Goal: Information Seeking & Learning: Learn about a topic

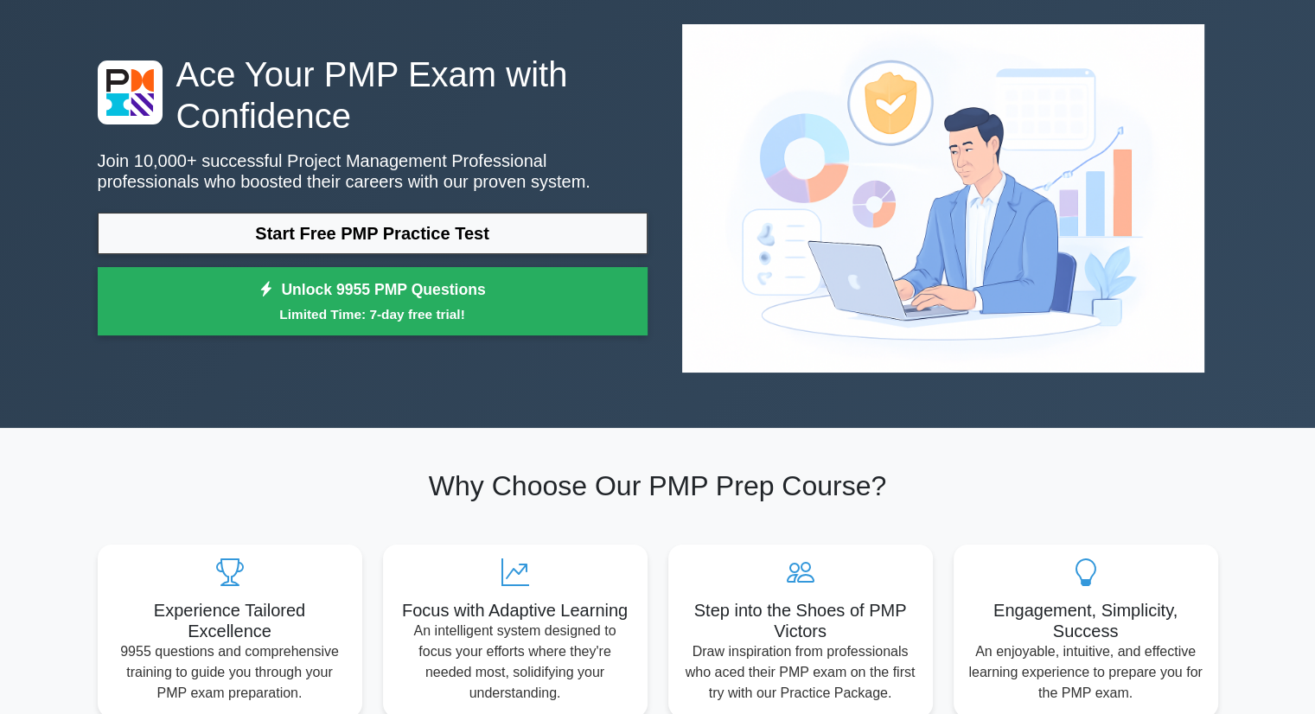
scroll to position [88, 0]
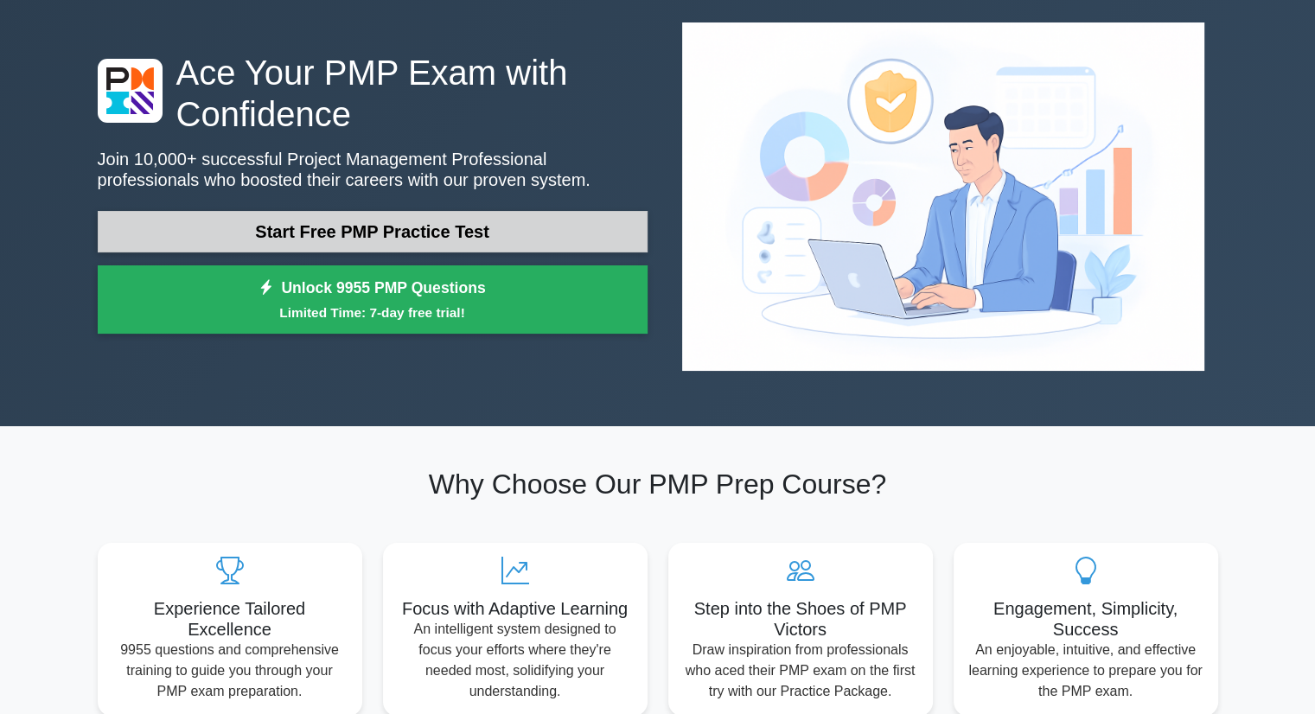
click at [455, 211] on link "Start Free PMP Practice Test" at bounding box center [373, 231] width 550 height 41
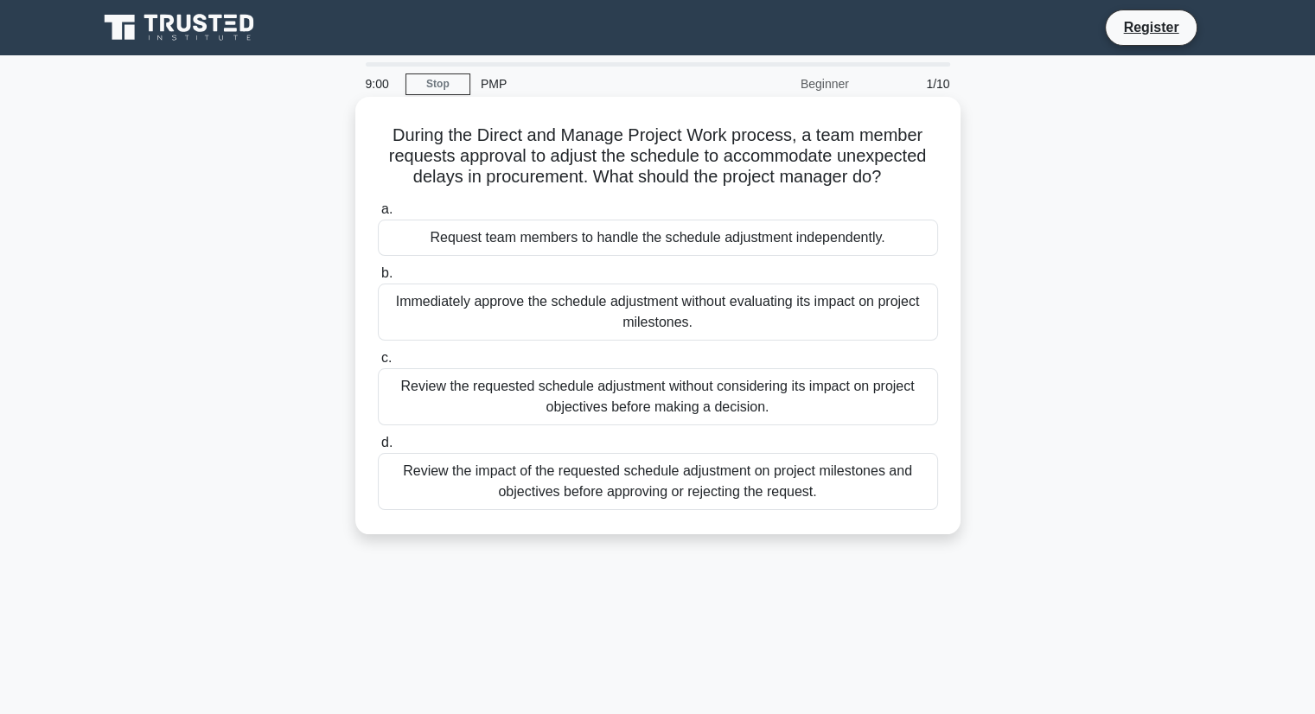
click at [605, 495] on div "Review the impact of the requested schedule adjustment on project milestones an…" at bounding box center [658, 481] width 560 height 57
click at [378, 449] on input "d. Review the impact of the requested schedule adjustment on project milestones…" at bounding box center [378, 442] width 0 height 11
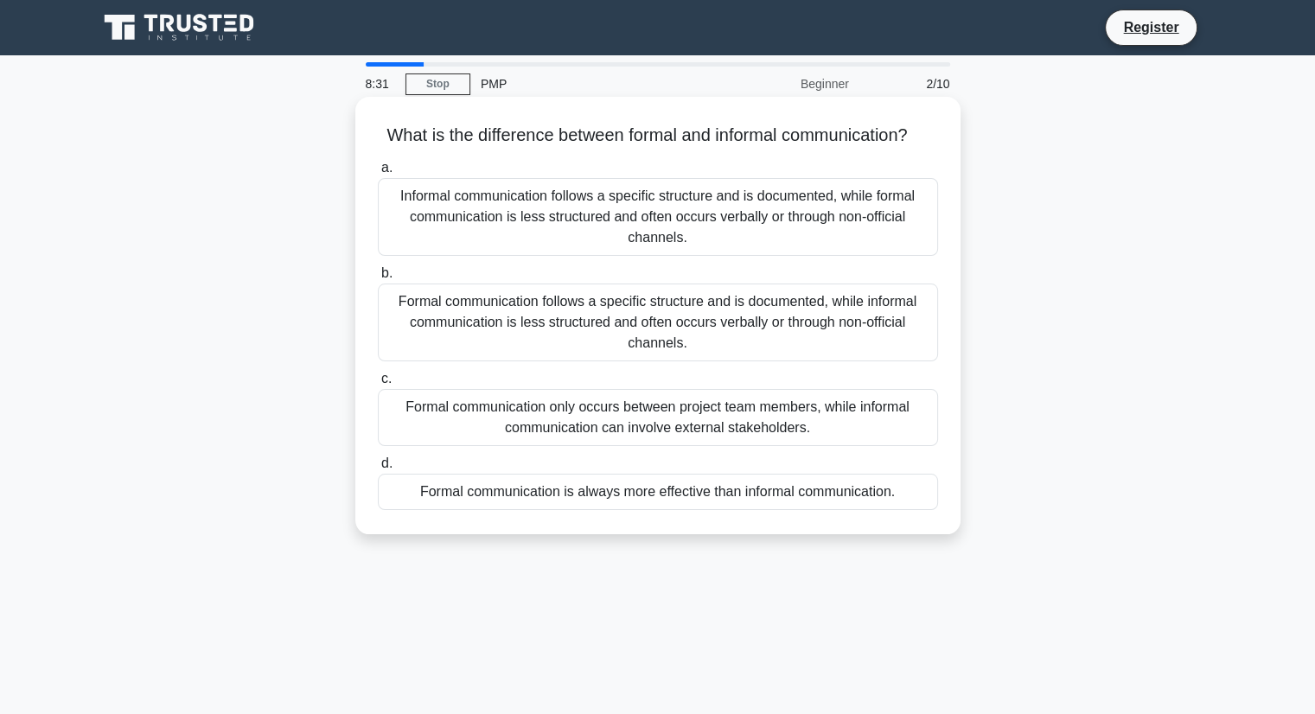
click at [691, 351] on div "Formal communication follows a specific structure and is documented, while info…" at bounding box center [658, 322] width 560 height 78
click at [378, 279] on input "b. Formal communication follows a specific structure and is documented, while i…" at bounding box center [378, 273] width 0 height 11
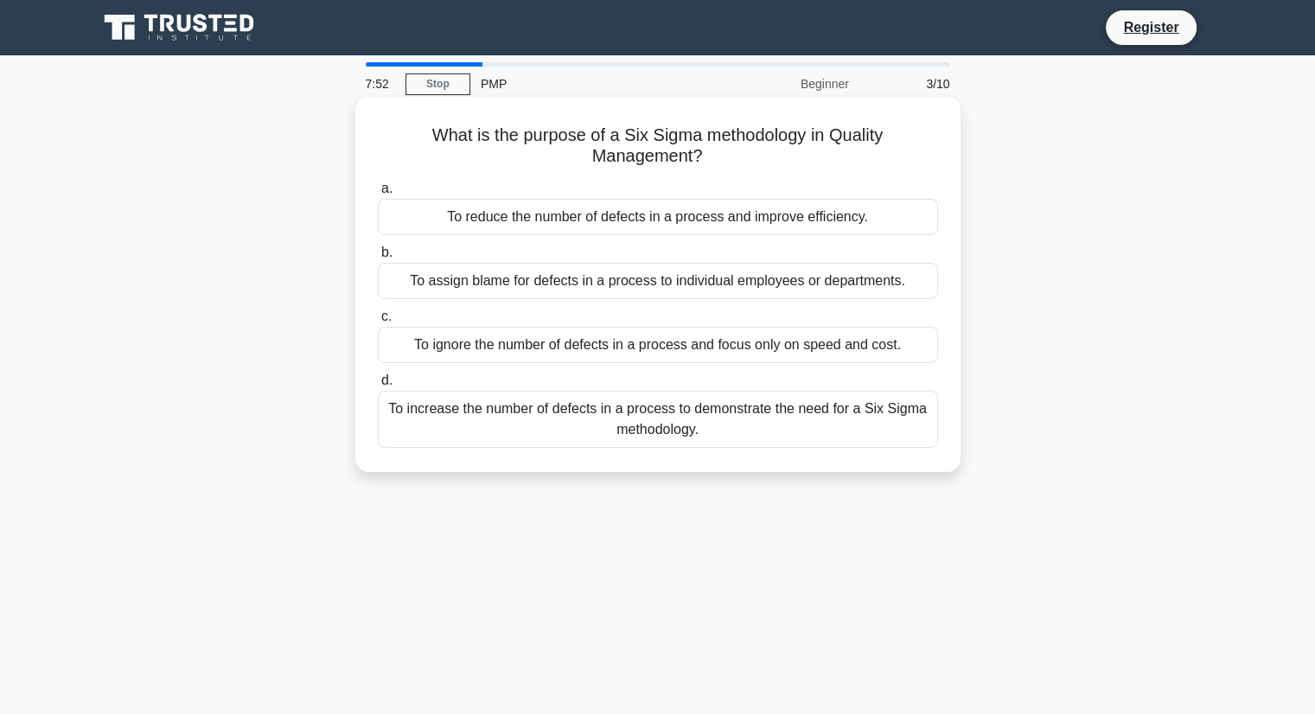
click at [640, 217] on div "To reduce the number of defects in a process and improve efficiency." at bounding box center [658, 217] width 560 height 36
click at [378, 194] on input "a. To reduce the number of defects in a process and improve efficiency." at bounding box center [378, 188] width 0 height 11
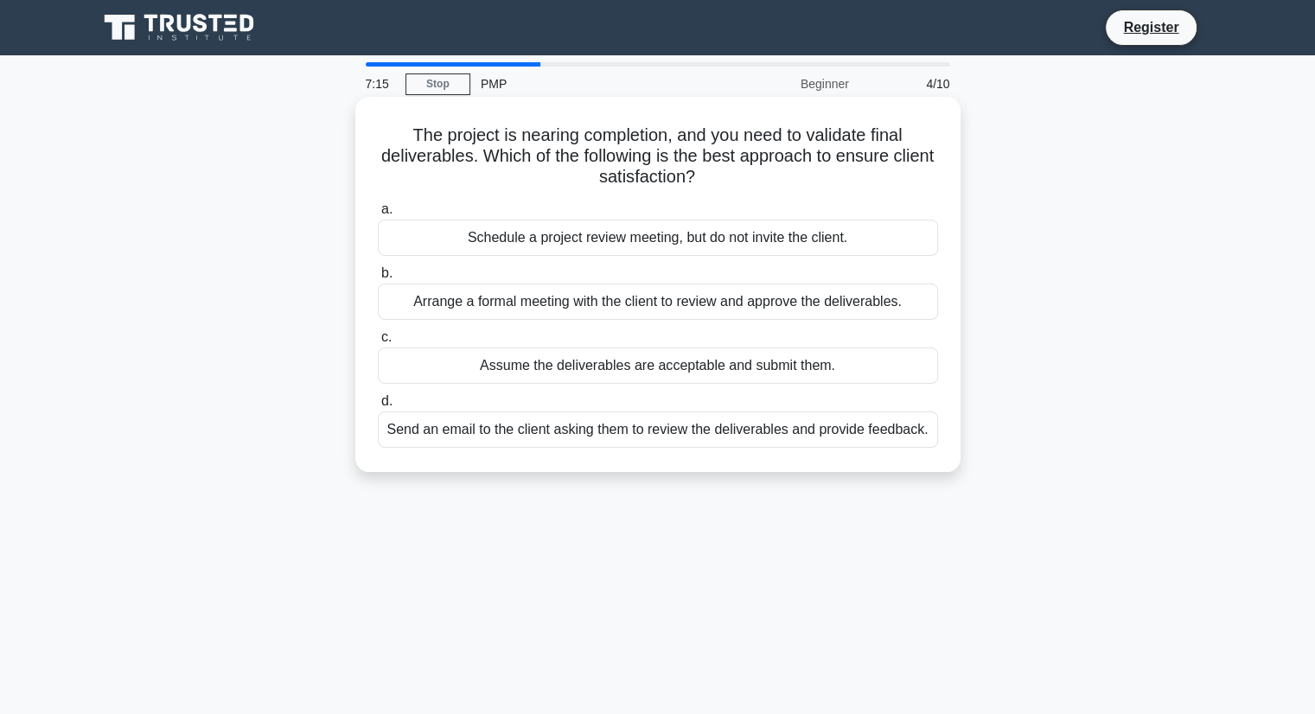
click at [612, 308] on div "Arrange a formal meeting with the client to review and approve the deliverables." at bounding box center [658, 301] width 560 height 36
click at [378, 279] on input "b. Arrange a formal meeting with the client to review and approve the deliverab…" at bounding box center [378, 273] width 0 height 11
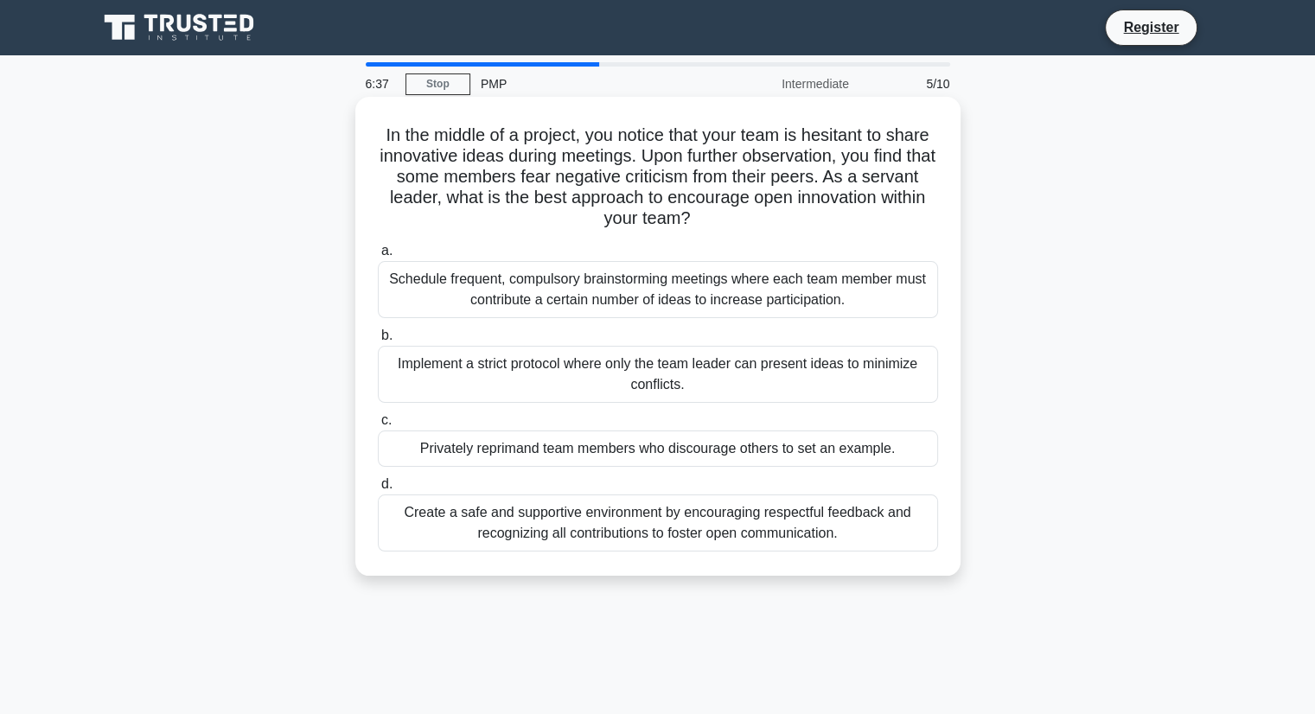
click at [555, 538] on div "Create a safe and supportive environment by encouraging respectful feedback and…" at bounding box center [658, 522] width 560 height 57
click at [378, 490] on input "d. Create a safe and supportive environment by encouraging respectful feedback …" at bounding box center [378, 484] width 0 height 11
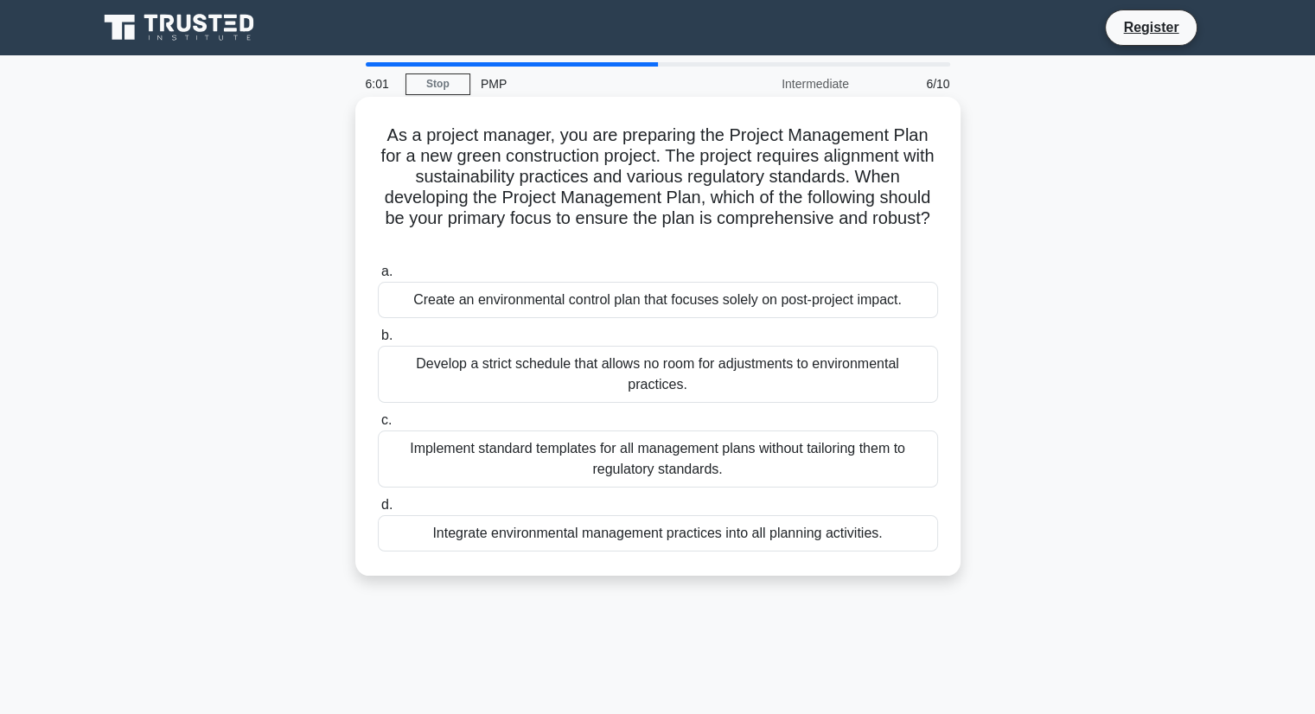
click at [560, 529] on div "Integrate environmental management practices into all planning activities." at bounding box center [658, 533] width 560 height 36
click at [378, 511] on input "d. Integrate environmental management practices into all planning activities." at bounding box center [378, 505] width 0 height 11
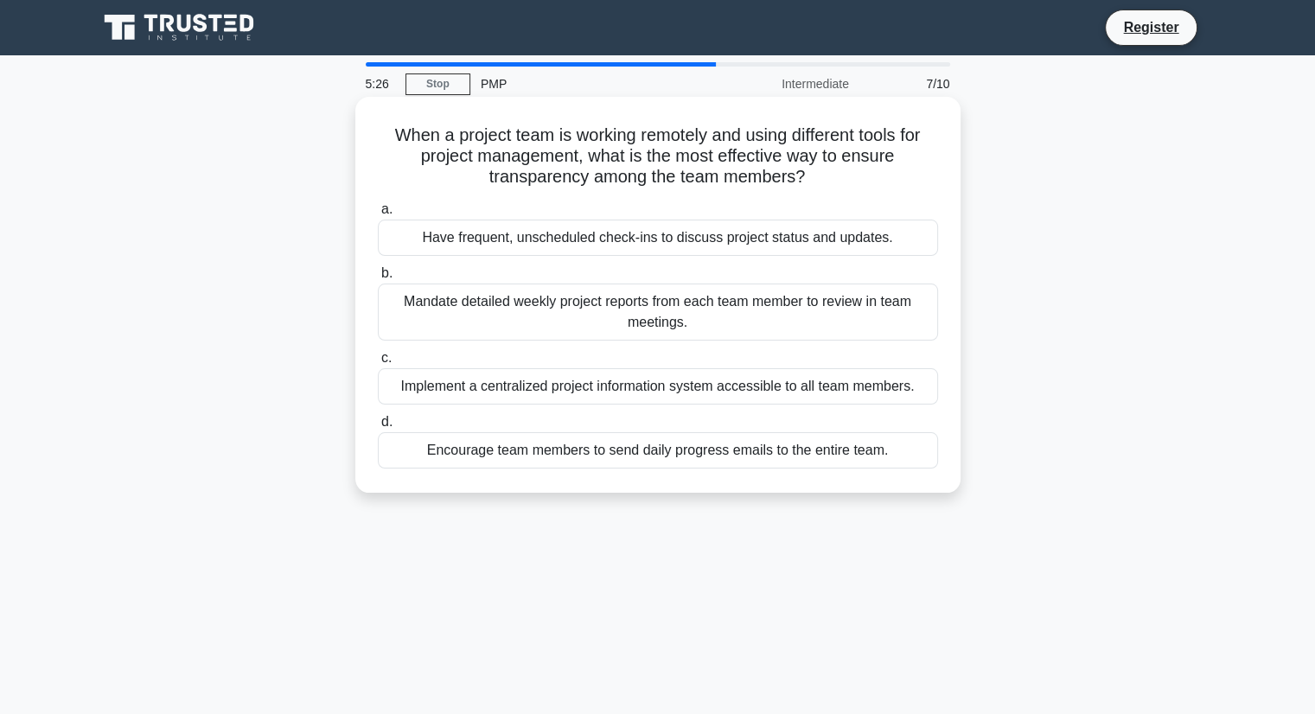
click at [598, 324] on div "Mandate detailed weekly project reports from each team member to review in team…" at bounding box center [658, 311] width 560 height 57
click at [378, 279] on input "b. Mandate detailed weekly project reports from each team member to review in t…" at bounding box center [378, 273] width 0 height 11
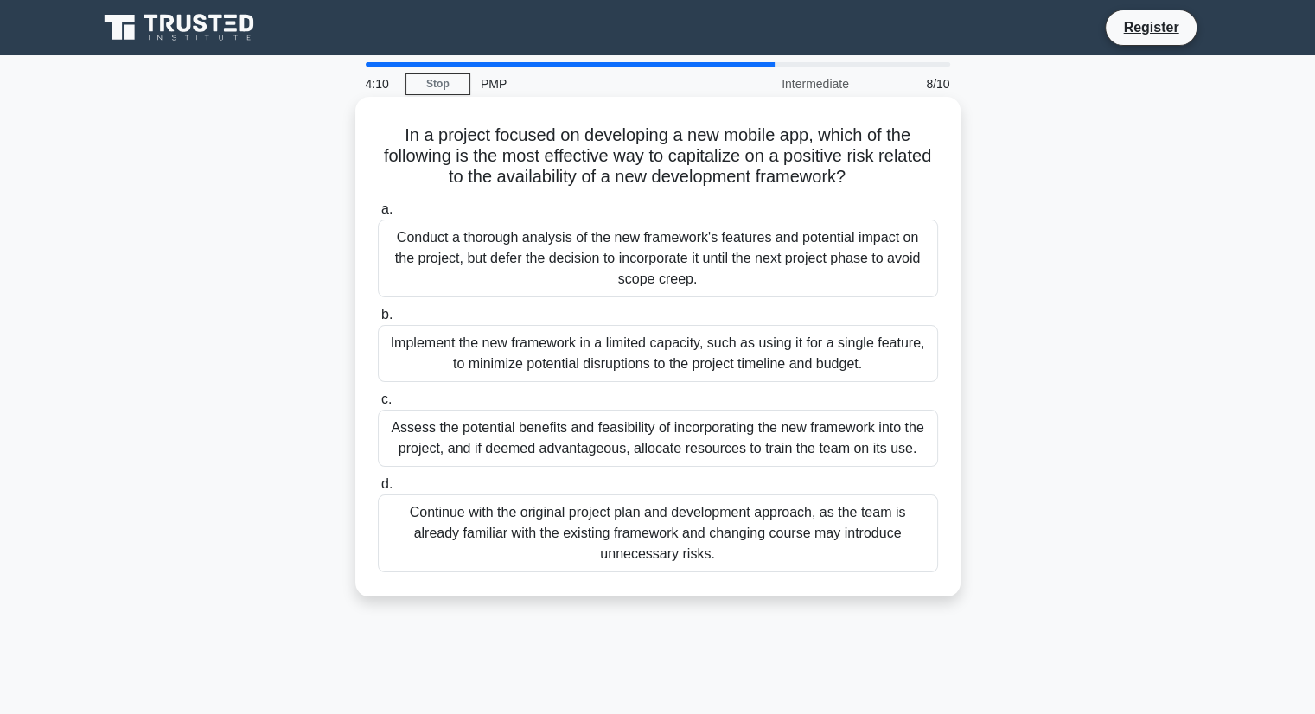
click at [530, 537] on div "Continue with the original project plan and development approach, as the team i…" at bounding box center [658, 533] width 560 height 78
click at [378, 490] on input "d. Continue with the original project plan and development approach, as the tea…" at bounding box center [378, 484] width 0 height 11
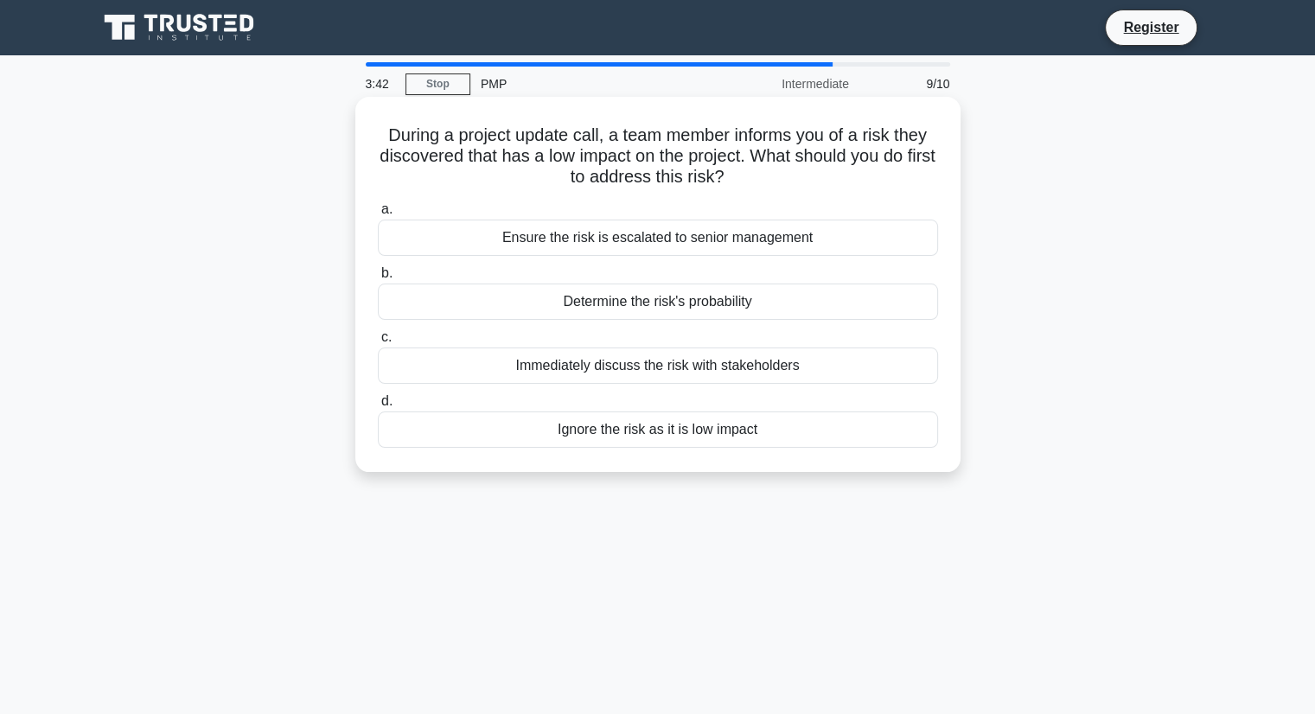
click at [544, 368] on div "Immediately discuss the risk with stakeholders" at bounding box center [658, 365] width 560 height 36
click at [378, 343] on input "c. Immediately discuss the risk with stakeholders" at bounding box center [378, 337] width 0 height 11
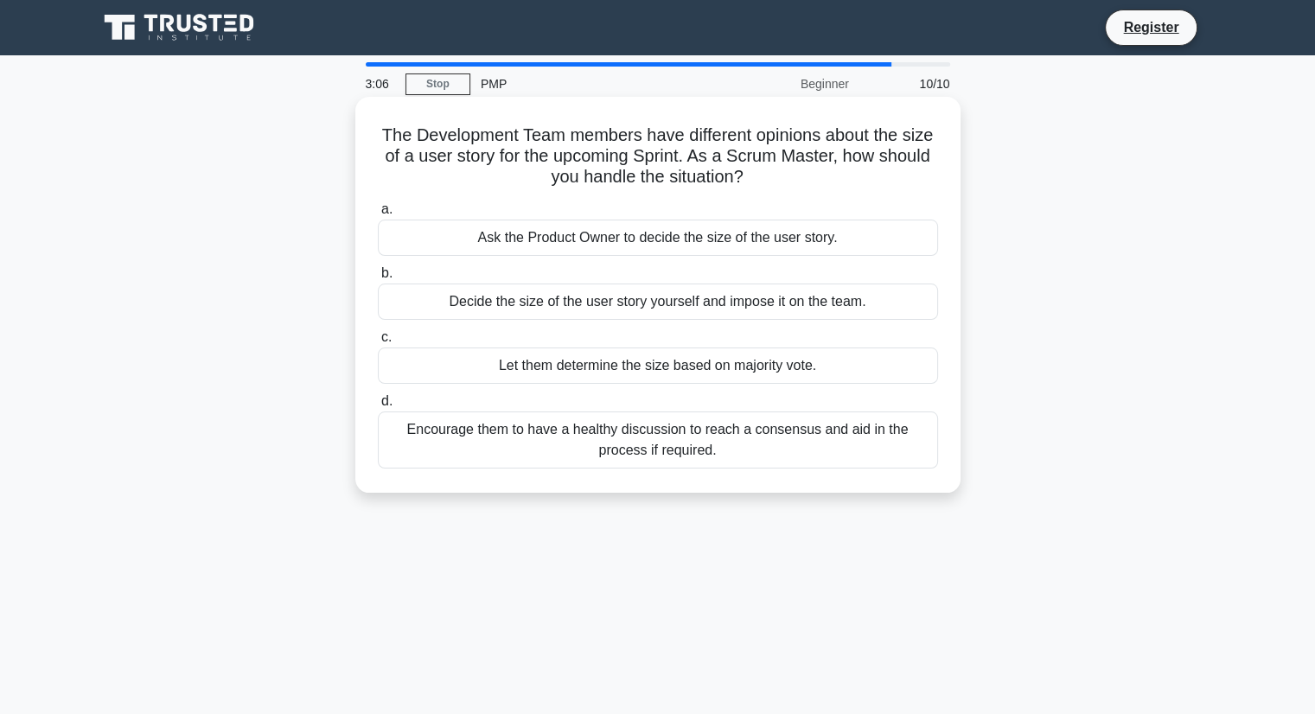
click at [519, 436] on div "Encourage them to have a healthy discussion to reach a consensus and aid in the…" at bounding box center [658, 439] width 560 height 57
click at [378, 407] on input "d. Encourage them to have a healthy discussion to reach a consensus and aid in …" at bounding box center [378, 401] width 0 height 11
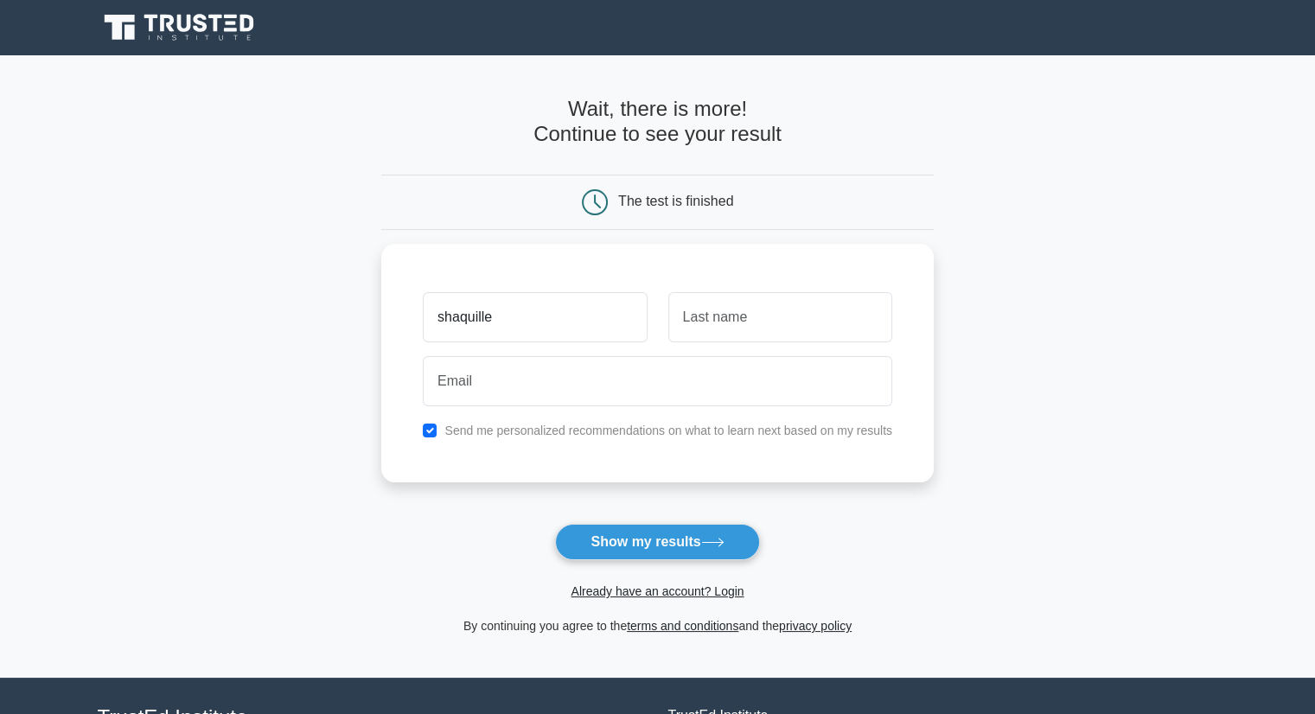
type input "shaquille"
type input "timothy"
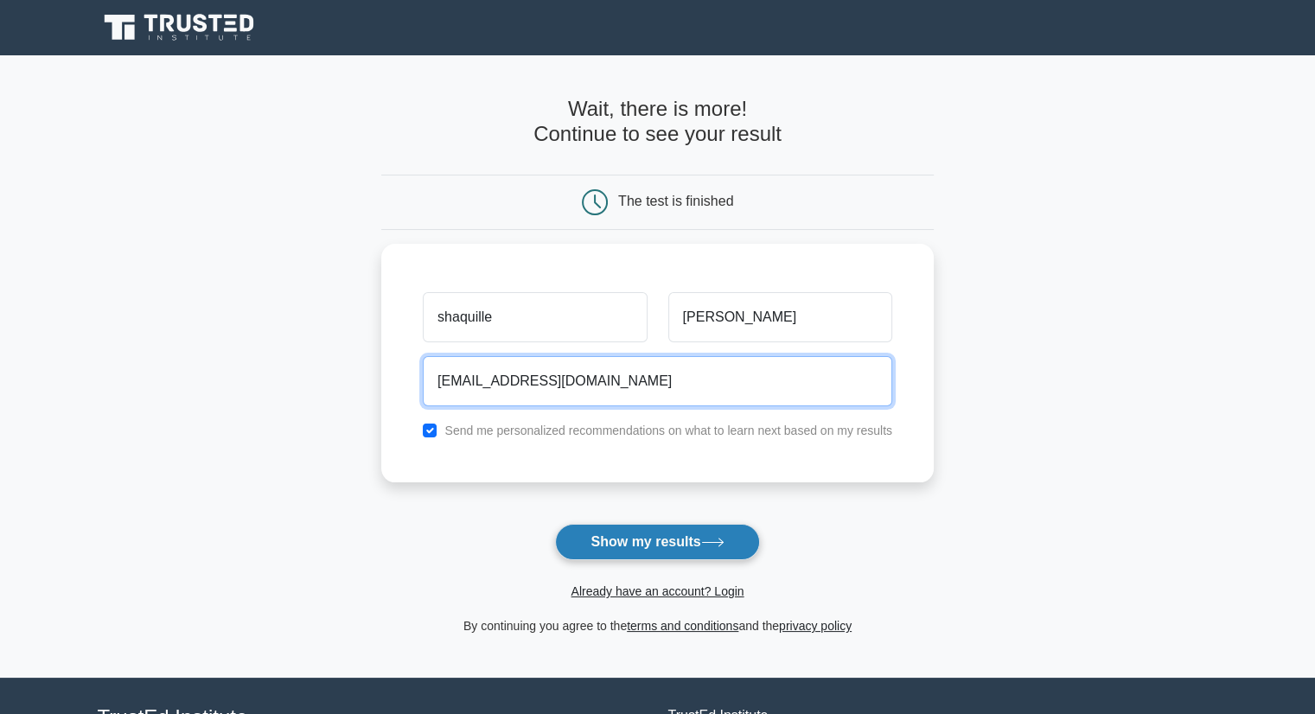
type input "shaqtimo@hotmail.com"
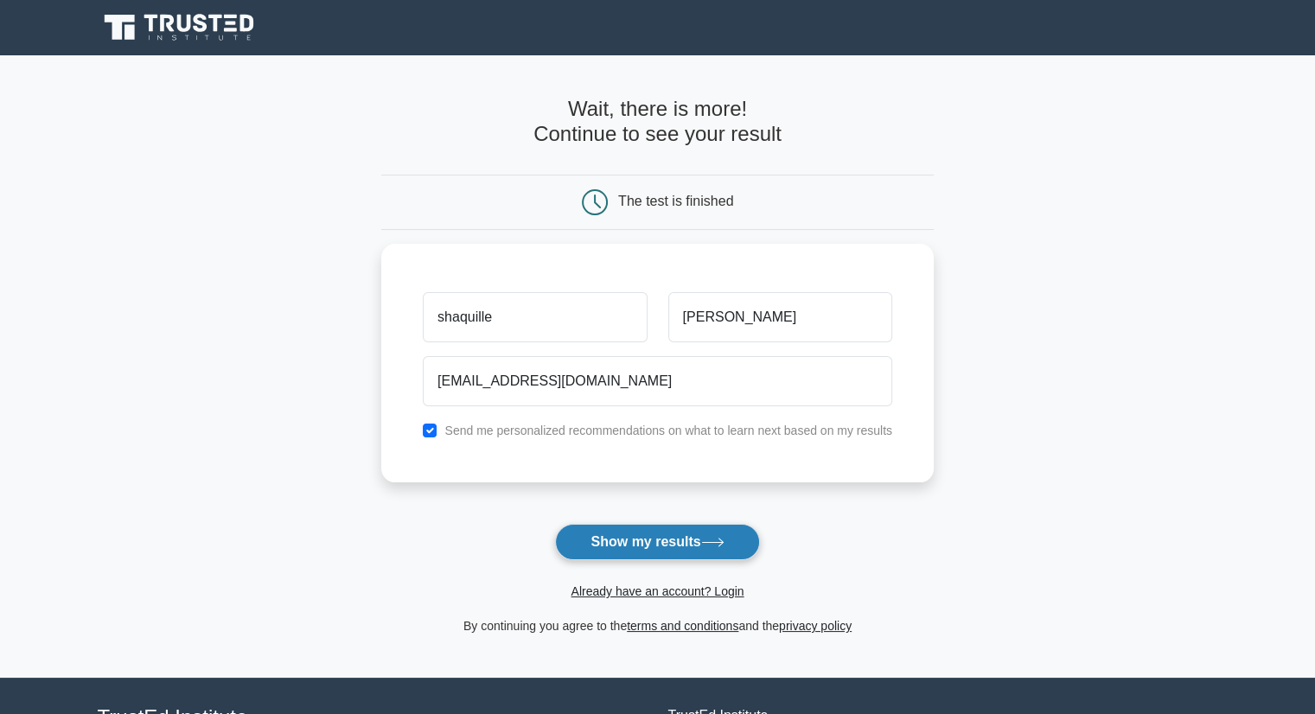
click at [615, 533] on button "Show my results" at bounding box center [657, 542] width 204 height 36
click at [615, 533] on form "Wait, there is more! Continue to see your result The test is finished shaquille" at bounding box center [657, 366] width 552 height 539
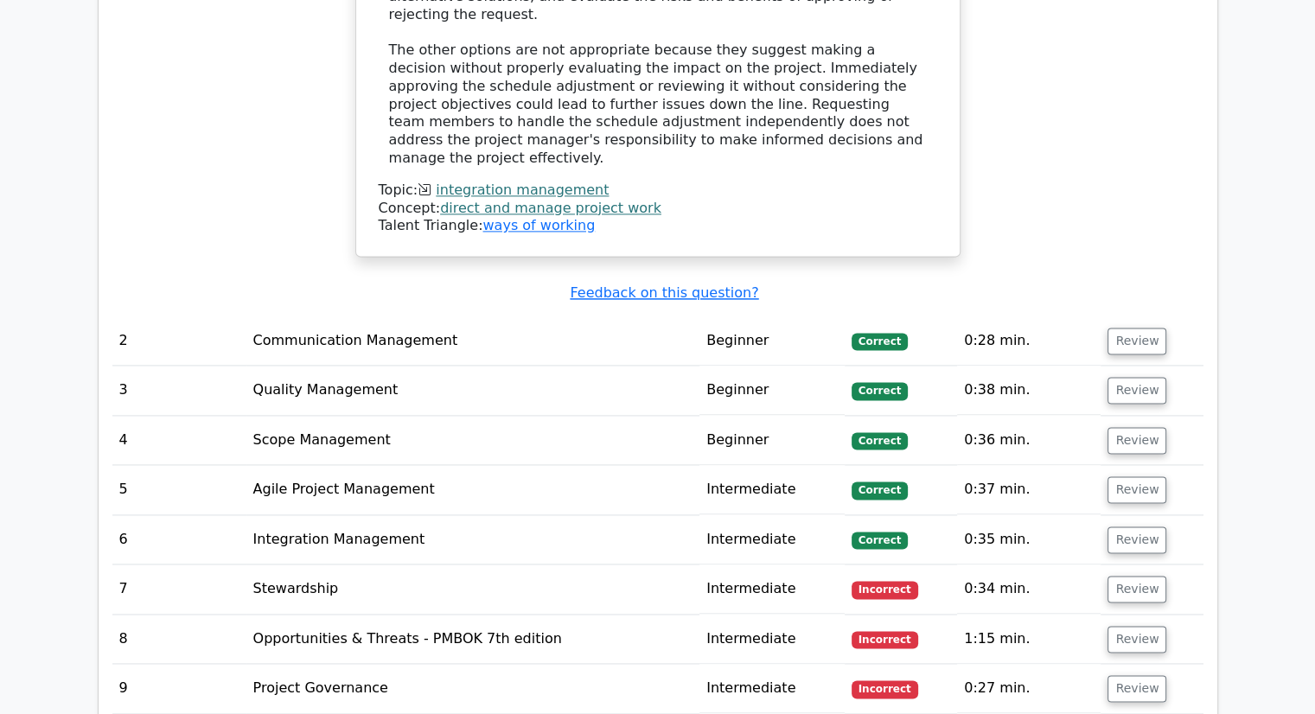
scroll to position [2335, 0]
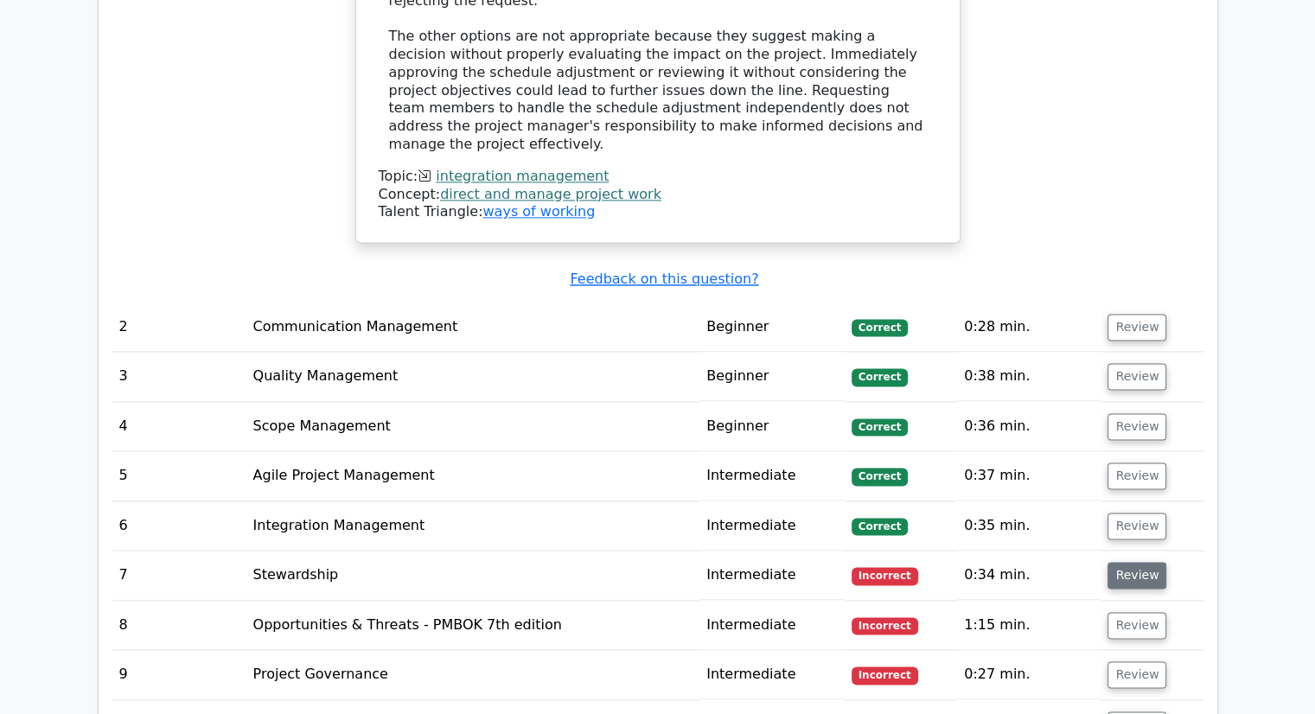
click at [1117, 562] on button "Review" at bounding box center [1136, 575] width 59 height 27
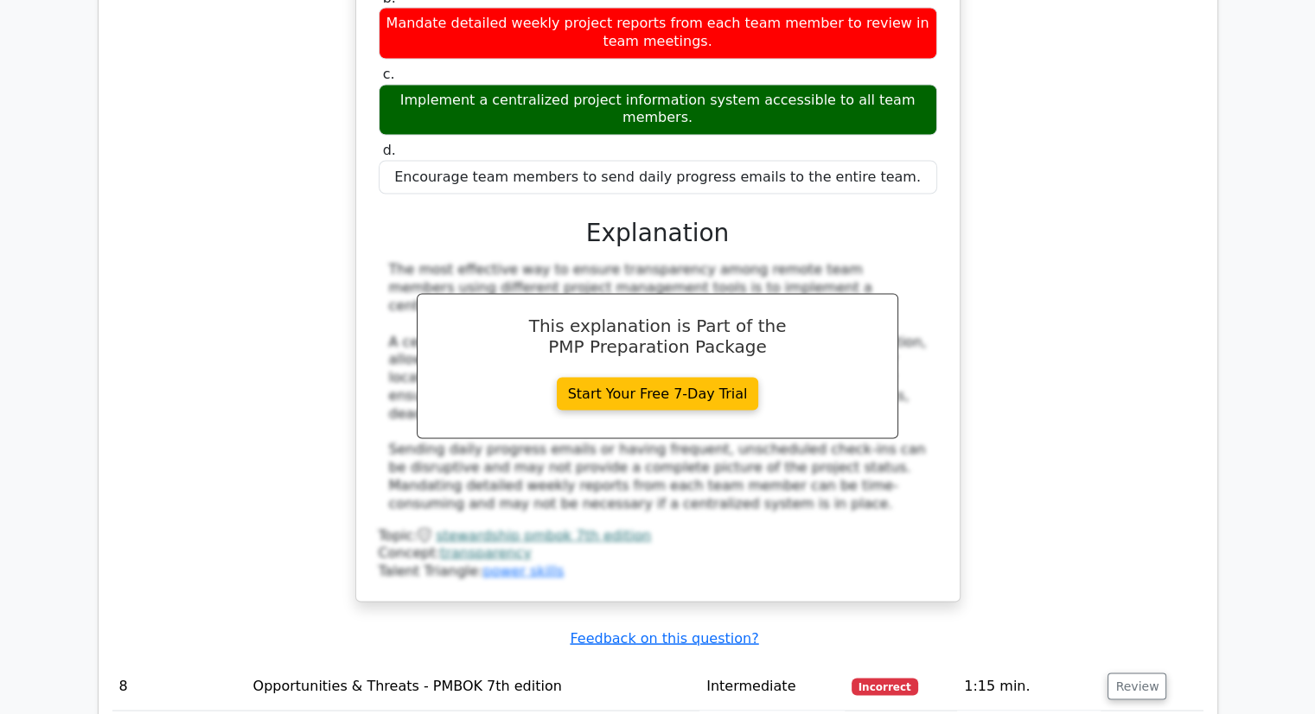
scroll to position [3108, 0]
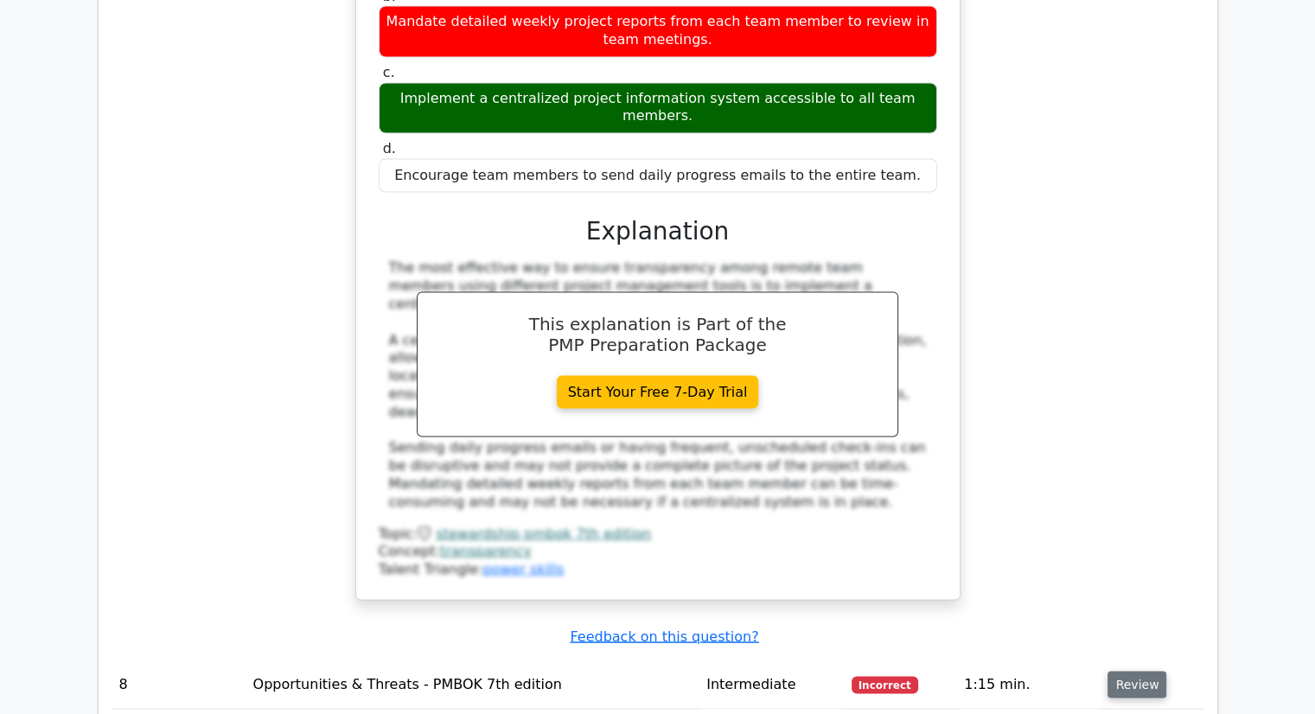
click at [1131, 671] on button "Review" at bounding box center [1136, 684] width 59 height 27
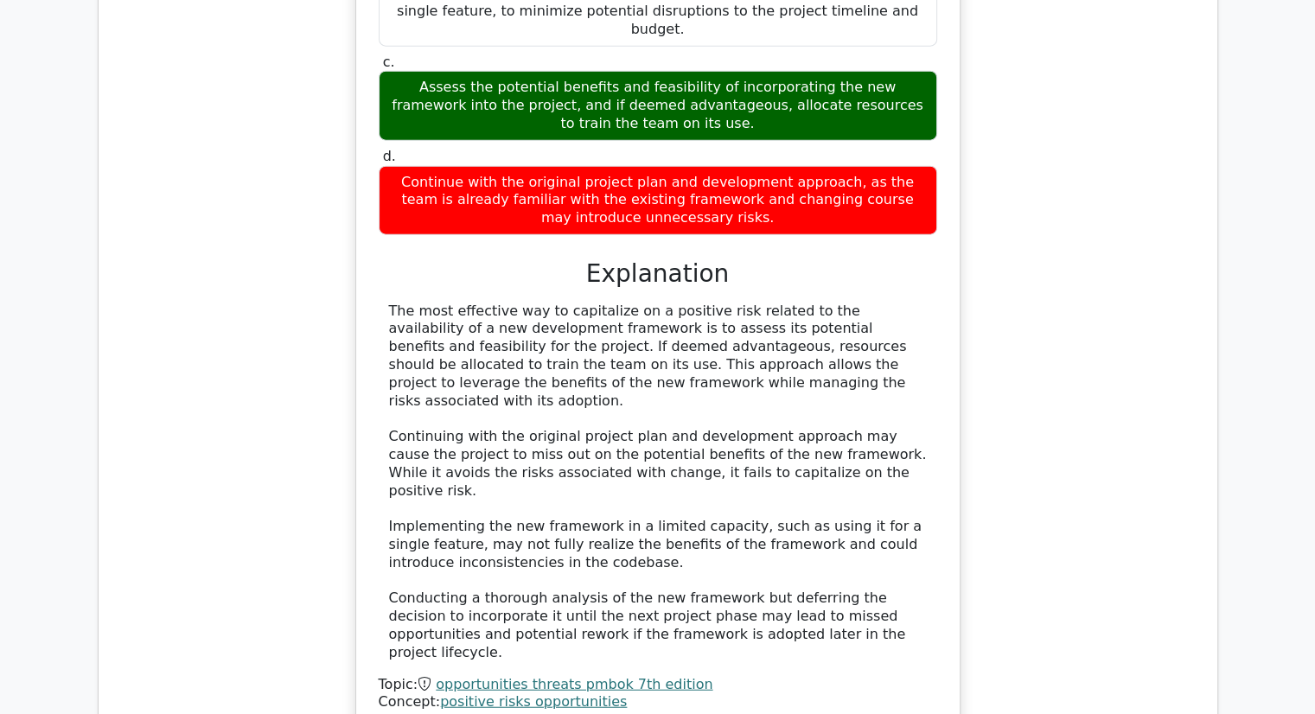
scroll to position [4083, 0]
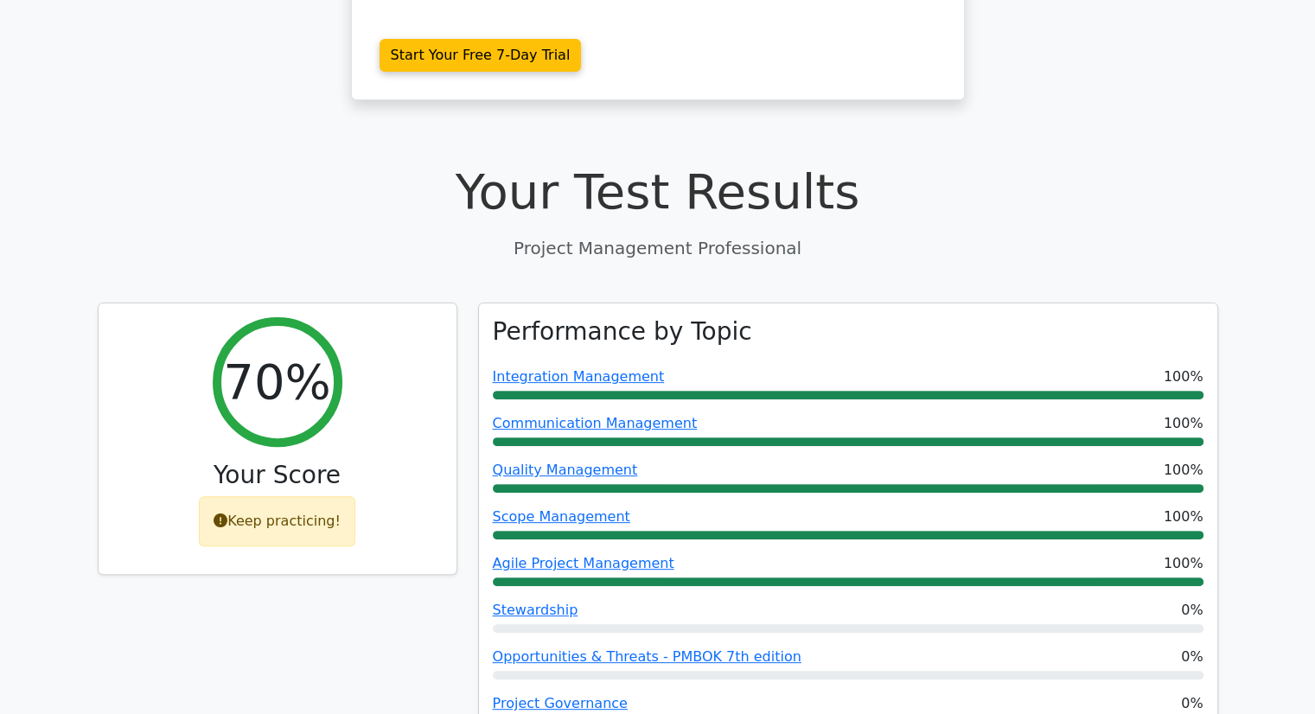
scroll to position [483, 0]
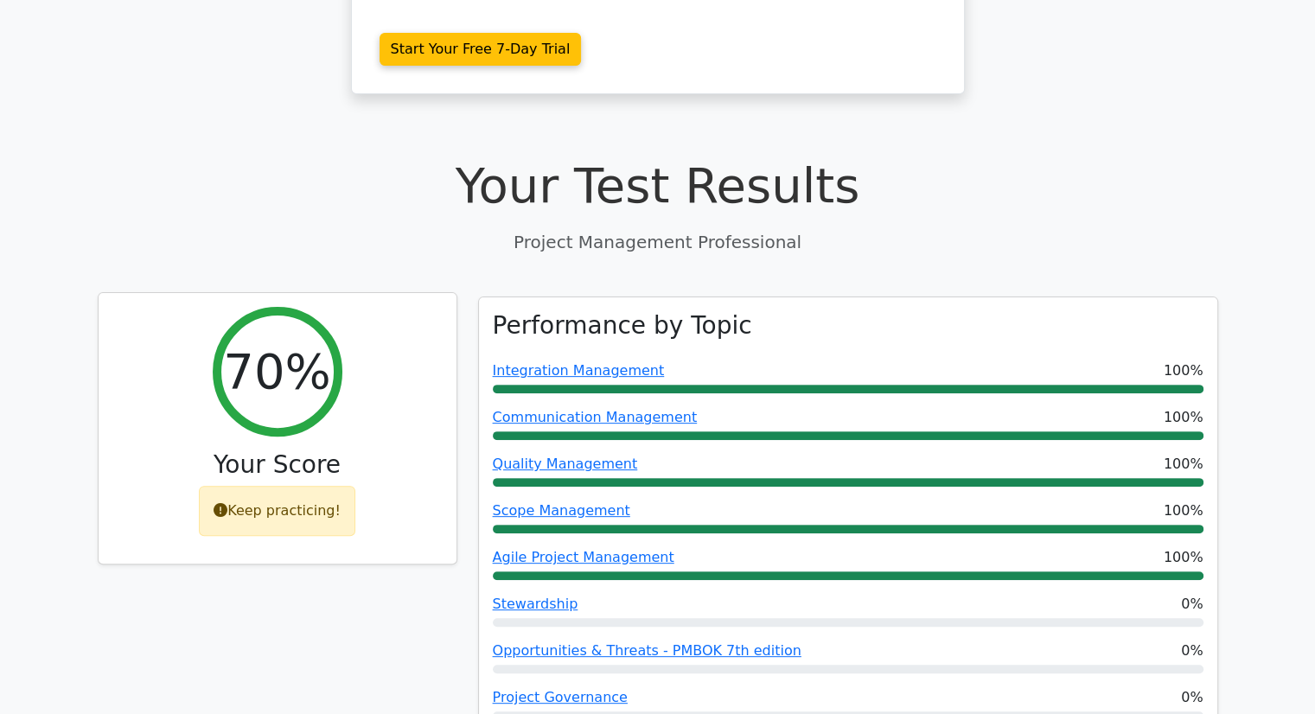
click at [226, 503] on icon at bounding box center [220, 510] width 14 height 14
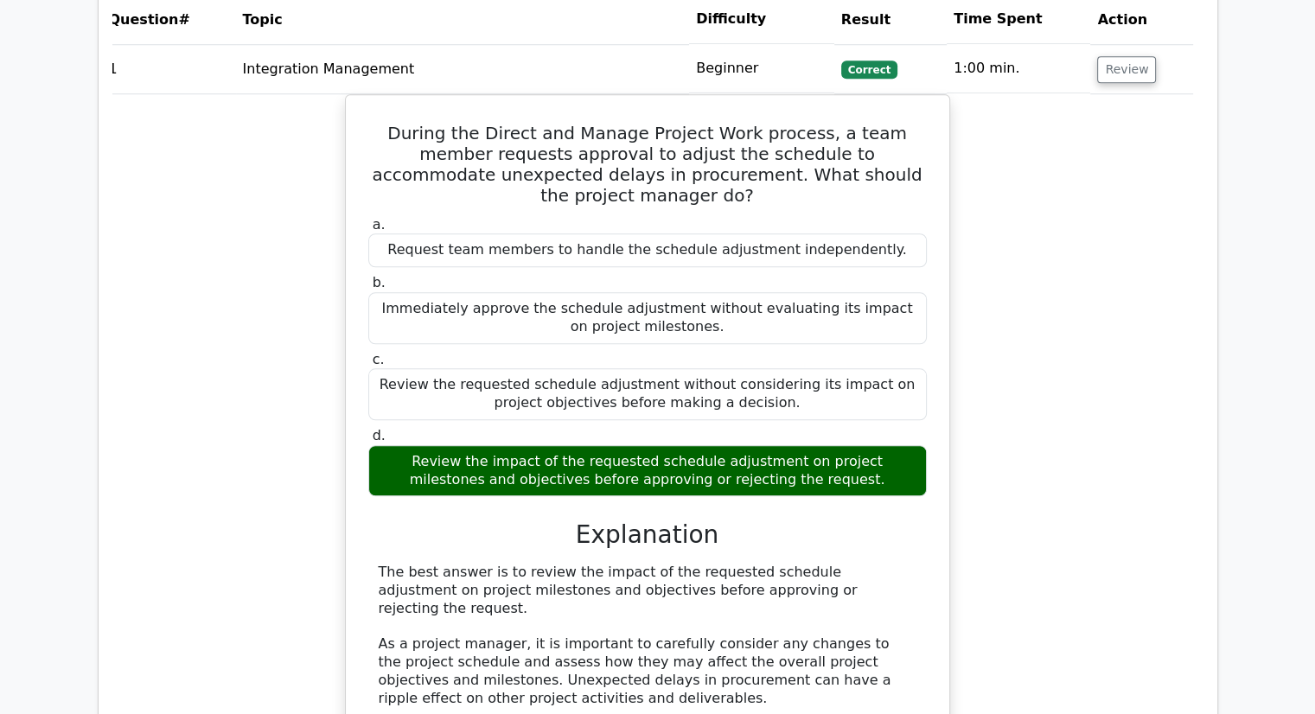
scroll to position [1556, 0]
